Goal: Task Accomplishment & Management: Manage account settings

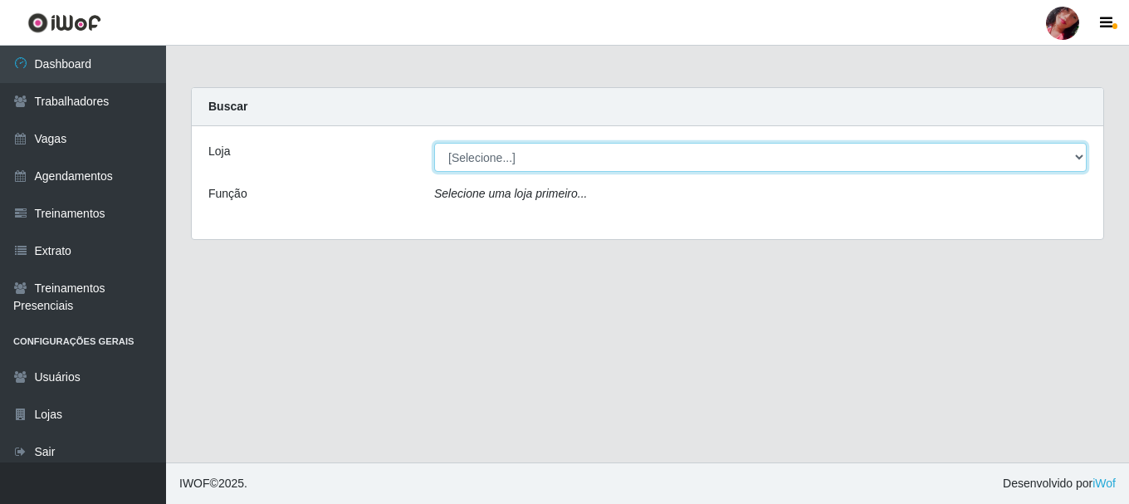
click at [481, 159] on select "[Selecione...] Supermercado [GEOGRAPHIC_DATA]" at bounding box center [760, 157] width 652 height 29
select select "165"
click at [434, 143] on select "[Selecione...] Supermercado [GEOGRAPHIC_DATA]" at bounding box center [760, 157] width 652 height 29
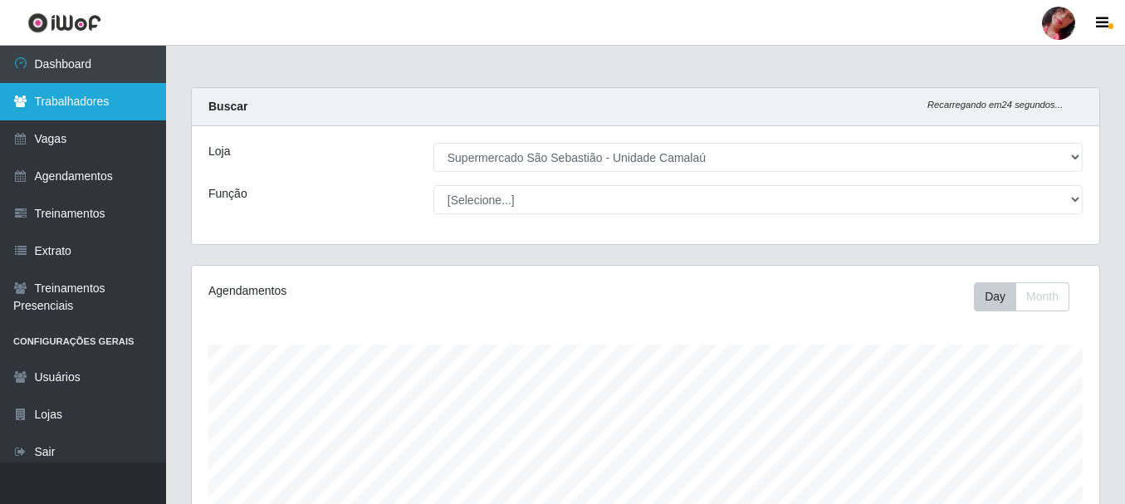
click at [139, 103] on link "Trabalhadores" at bounding box center [83, 101] width 166 height 37
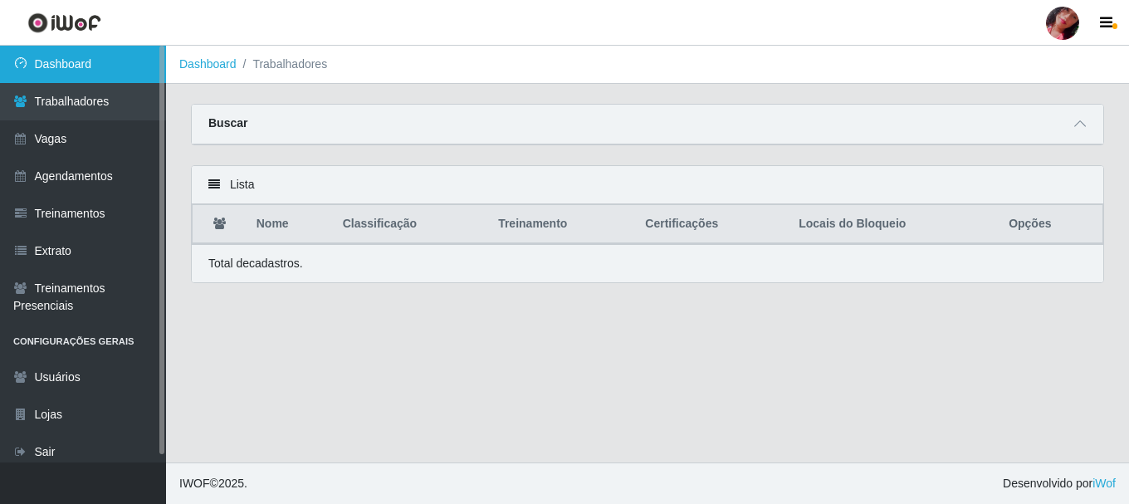
click at [129, 70] on link "Dashboard" at bounding box center [83, 64] width 166 height 37
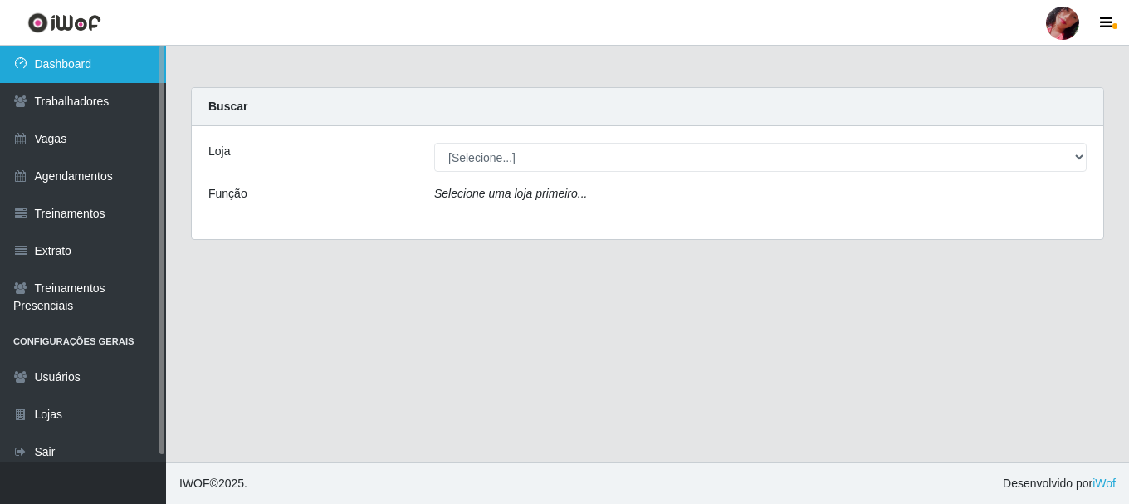
click at [129, 70] on link "Dashboard" at bounding box center [83, 64] width 166 height 37
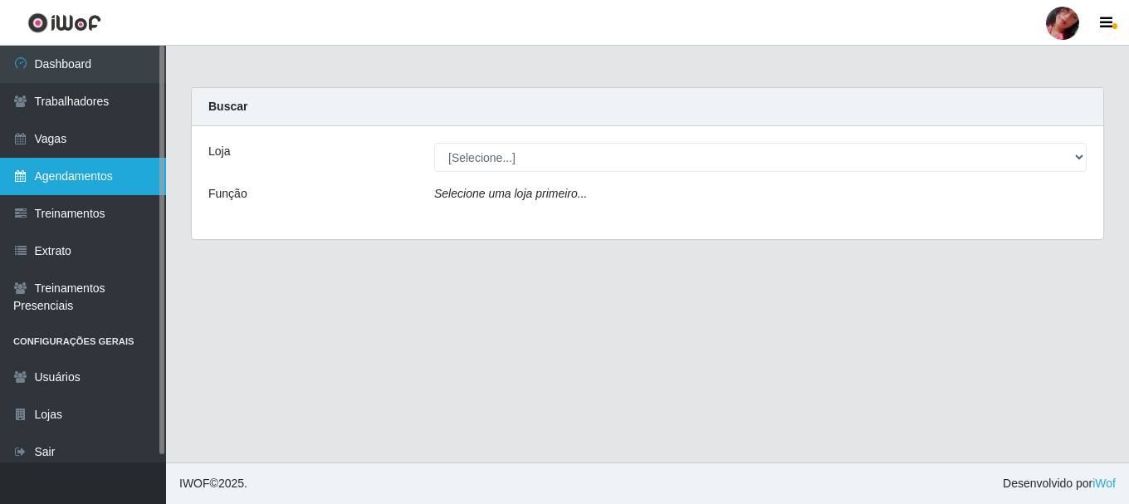
click at [118, 170] on link "Agendamentos" at bounding box center [83, 176] width 166 height 37
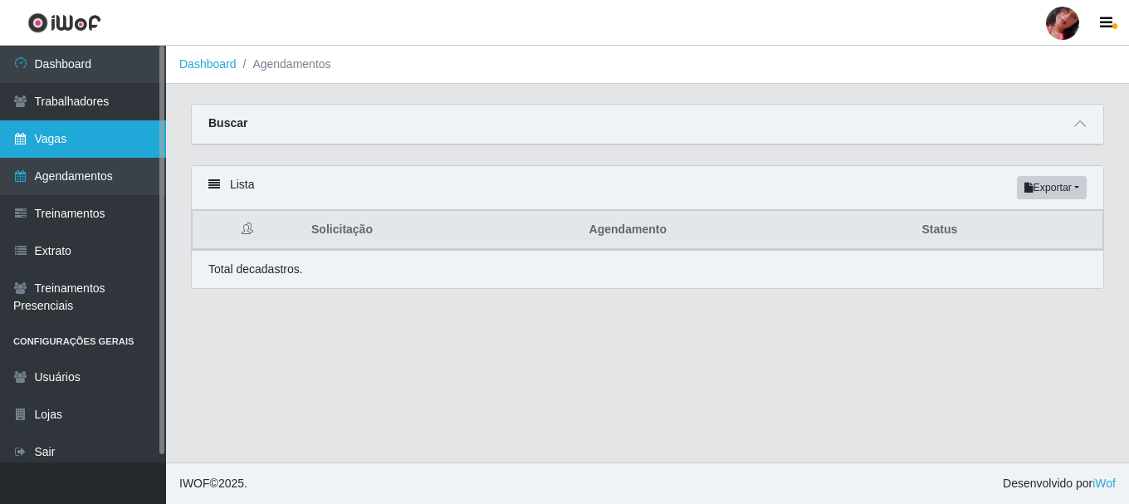
click at [129, 137] on link "Vagas" at bounding box center [83, 138] width 166 height 37
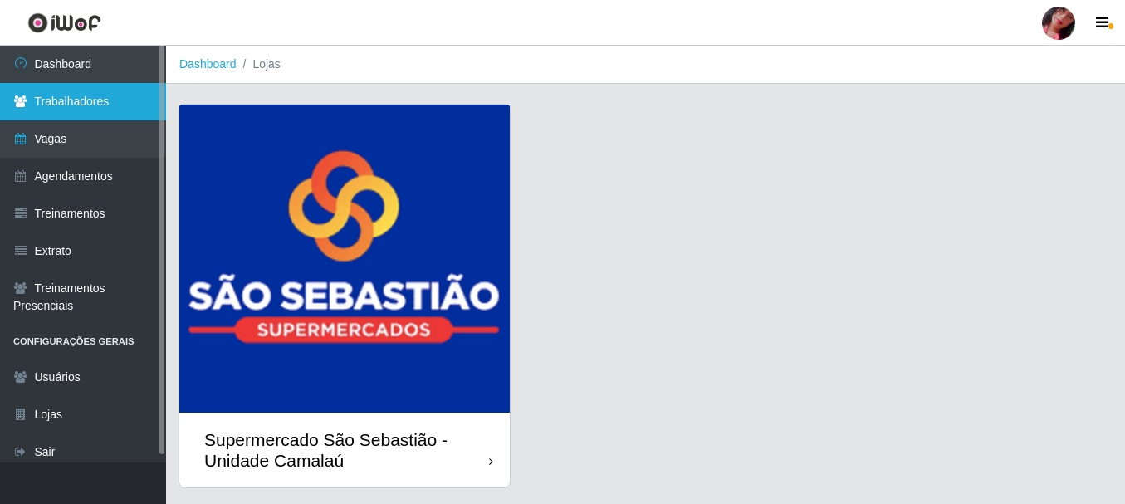
click at [136, 90] on link "Trabalhadores" at bounding box center [83, 101] width 166 height 37
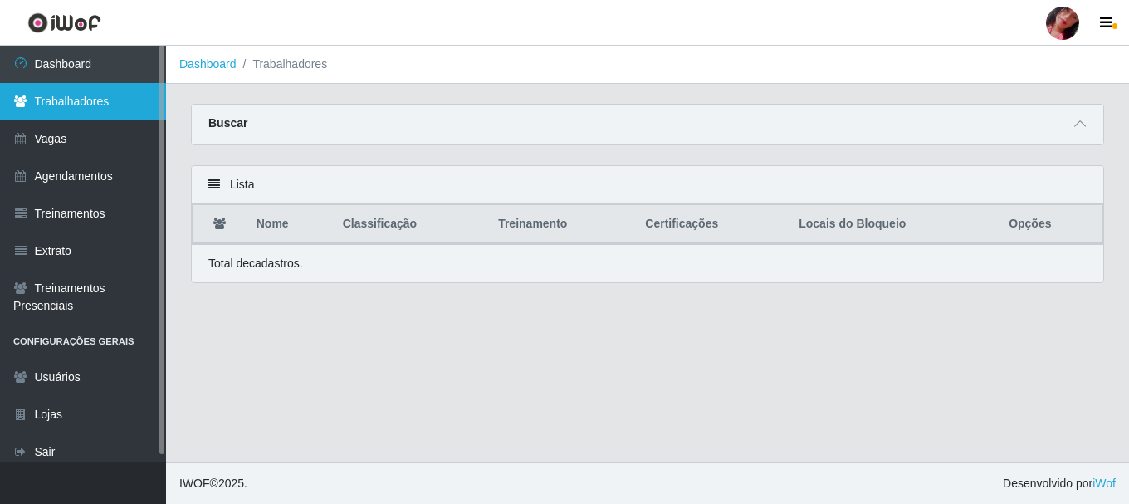
click at [96, 93] on link "Trabalhadores" at bounding box center [83, 101] width 166 height 37
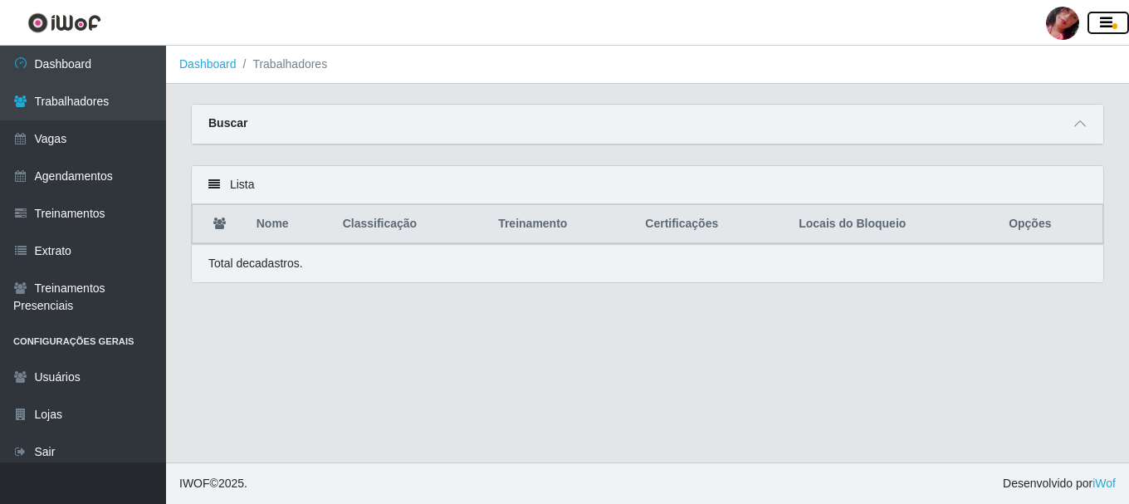
click at [1106, 27] on icon "button" at bounding box center [1106, 23] width 12 height 15
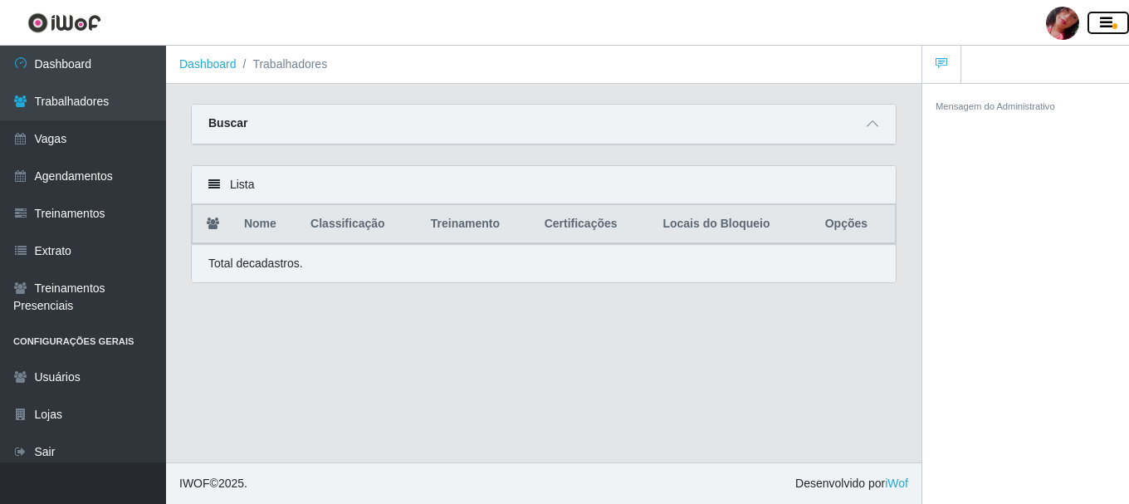
click at [1110, 21] on icon "button" at bounding box center [1106, 23] width 12 height 15
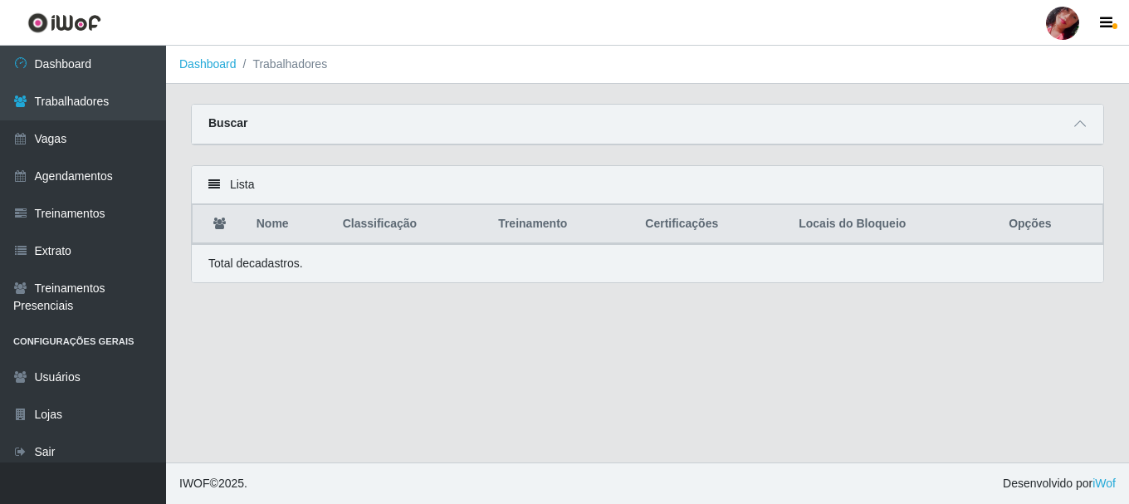
click at [1048, 32] on div at bounding box center [1062, 23] width 33 height 33
click at [1044, 137] on button "Sair" at bounding box center [1029, 129] width 149 height 34
